Goal: Task Accomplishment & Management: Complete application form

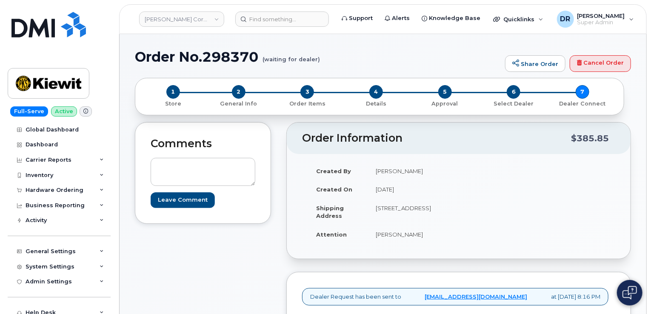
scroll to position [213, 0]
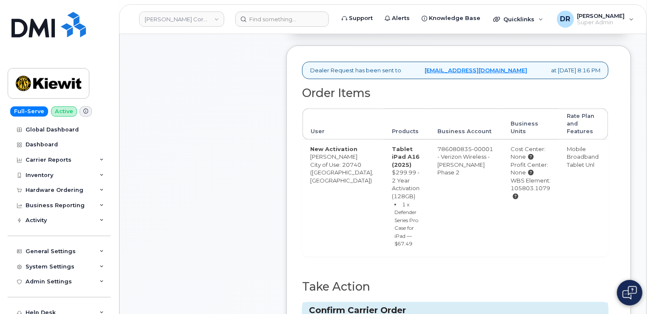
type input "MB1000497376924"
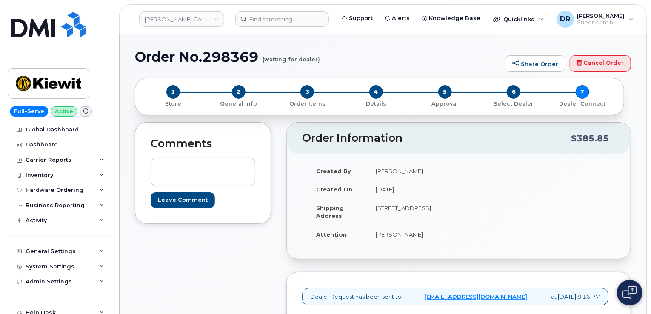
scroll to position [213, 0]
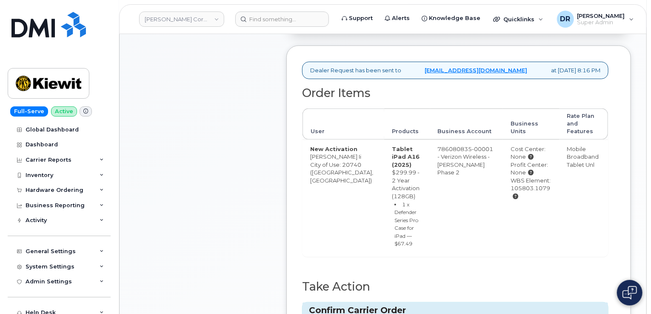
type input "MB3000588160555"
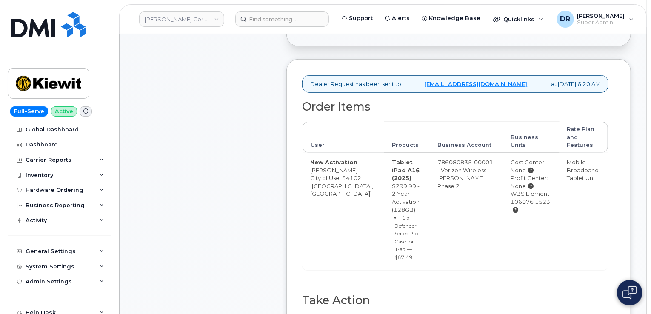
scroll to position [245, 0]
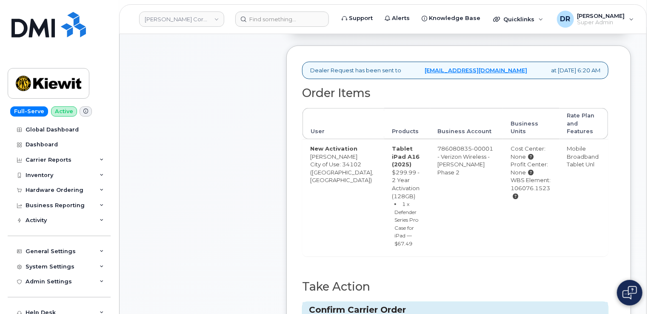
type input "MB1000497373309"
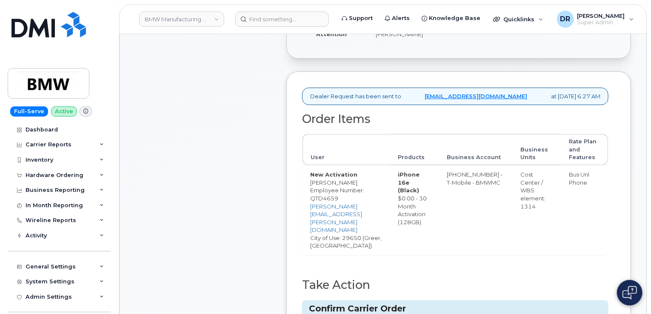
scroll to position [248, 0]
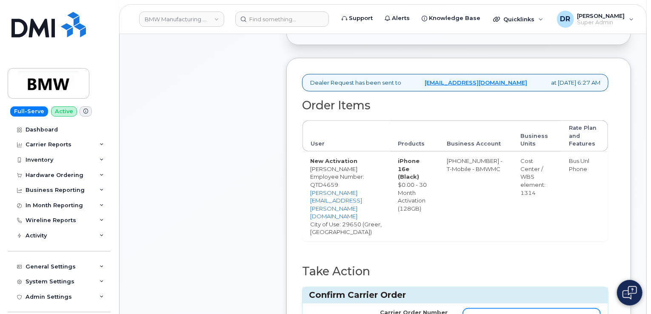
click at [534, 308] on input "Carrier Order Number" at bounding box center [531, 315] width 137 height 15
type input "771655522"
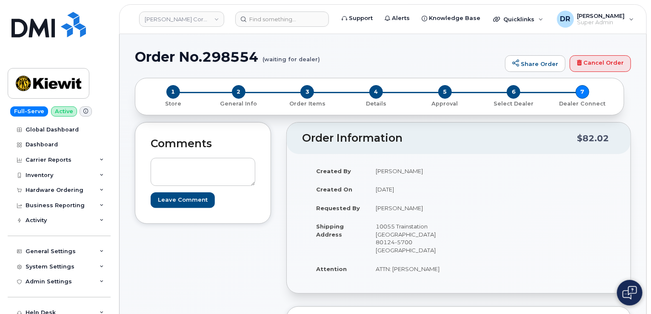
scroll to position [271, 0]
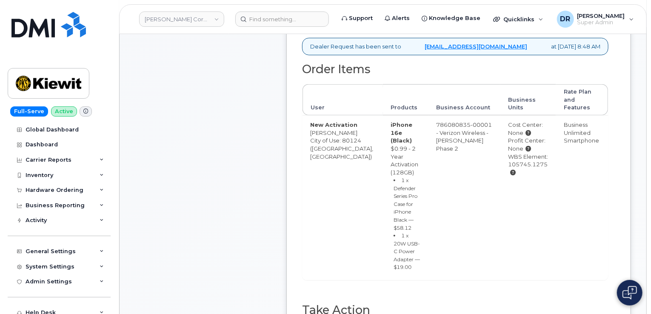
type input "MB3000588176672"
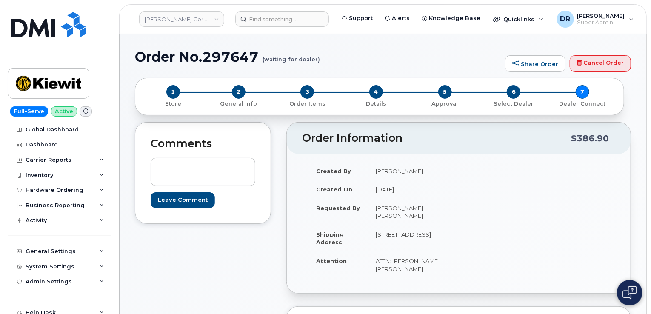
scroll to position [271, 0]
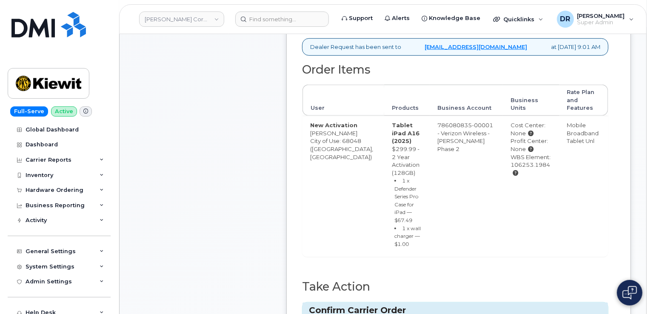
type input "MB1000497398094"
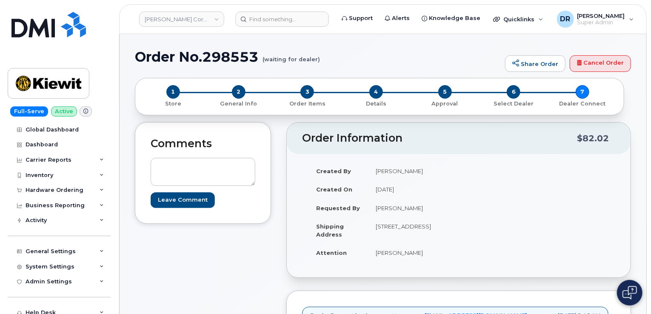
scroll to position [271, 0]
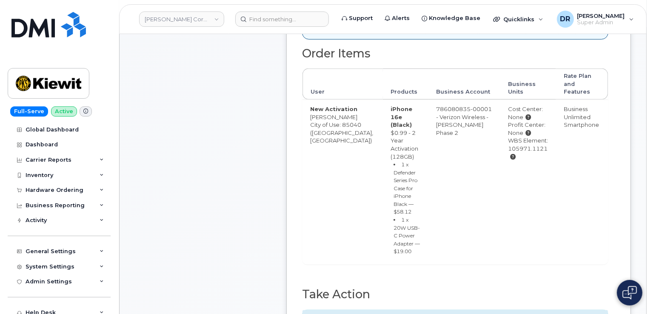
type input "MB1000497398822"
